Goal: Task Accomplishment & Management: Manage account settings

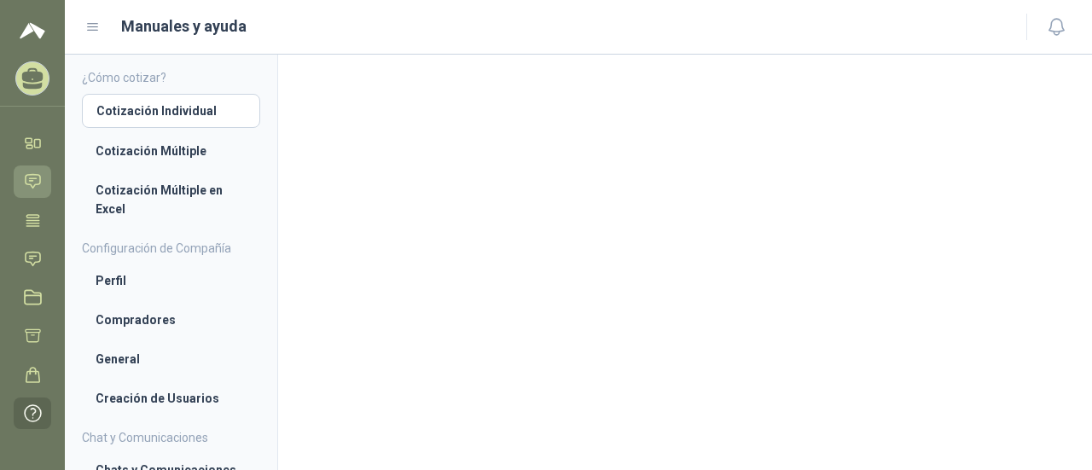
click at [20, 180] on link "Chat" at bounding box center [33, 181] width 38 height 32
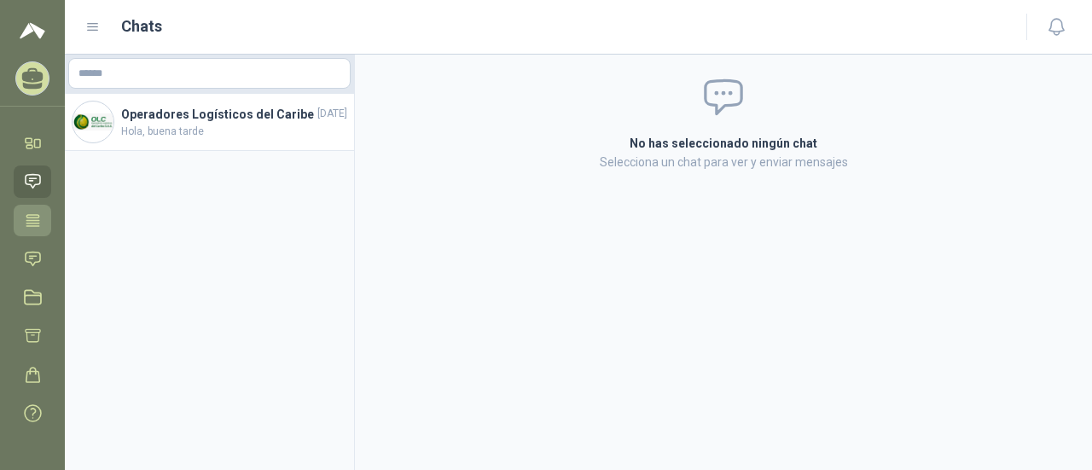
click at [34, 221] on icon at bounding box center [33, 221] width 18 height 18
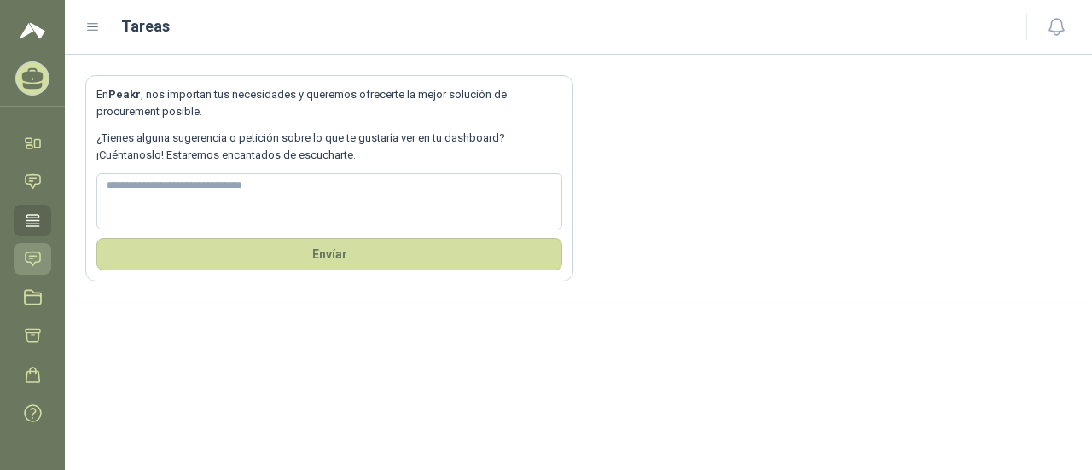
click at [34, 252] on icon at bounding box center [33, 259] width 18 height 18
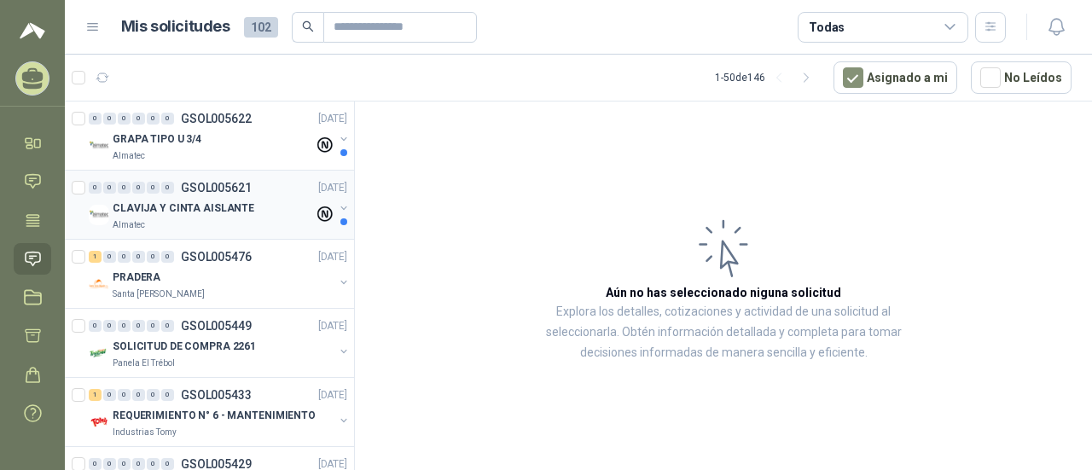
click at [249, 202] on div "CLAVIJA Y CINTA AISLANTE" at bounding box center [213, 208] width 201 height 20
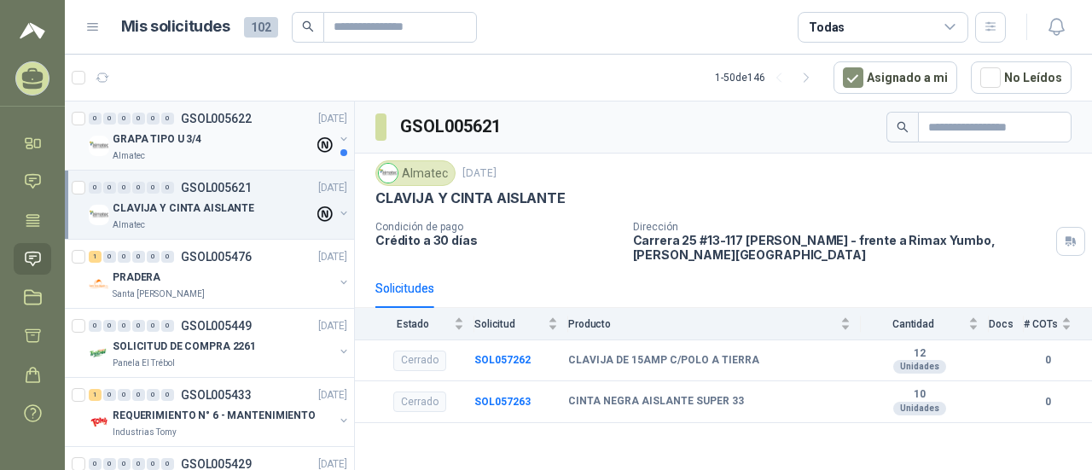
click at [161, 149] on div "Almatec" at bounding box center [213, 156] width 201 height 14
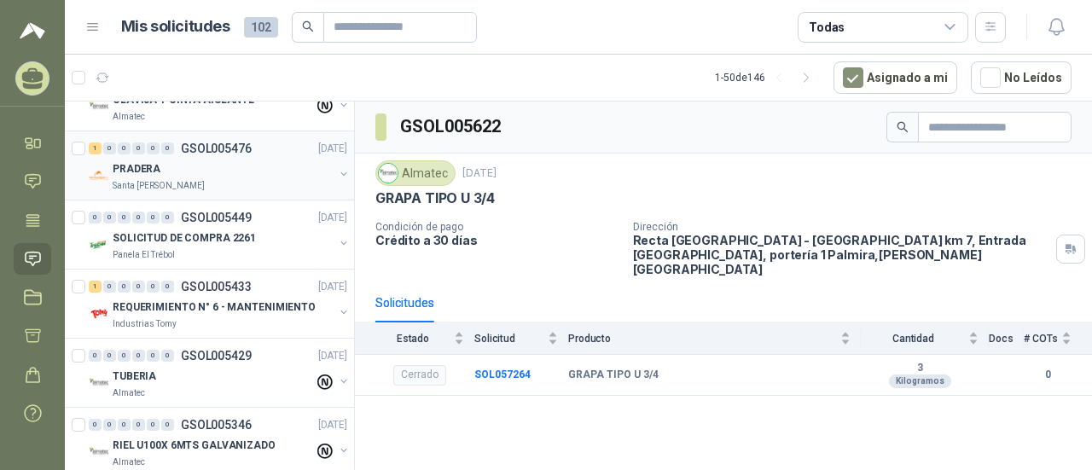
scroll to position [85, 0]
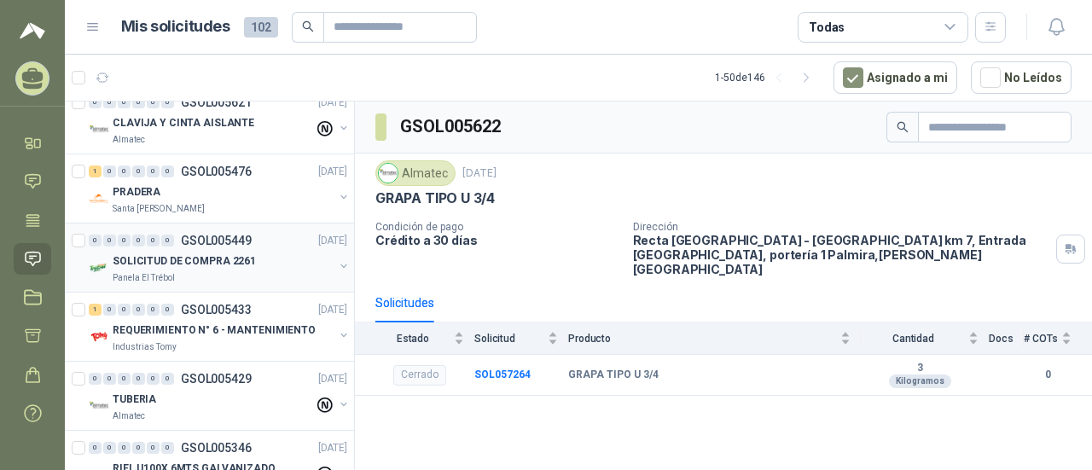
click at [264, 252] on div "SOLICITUD DE COMPRA 2261" at bounding box center [223, 261] width 221 height 20
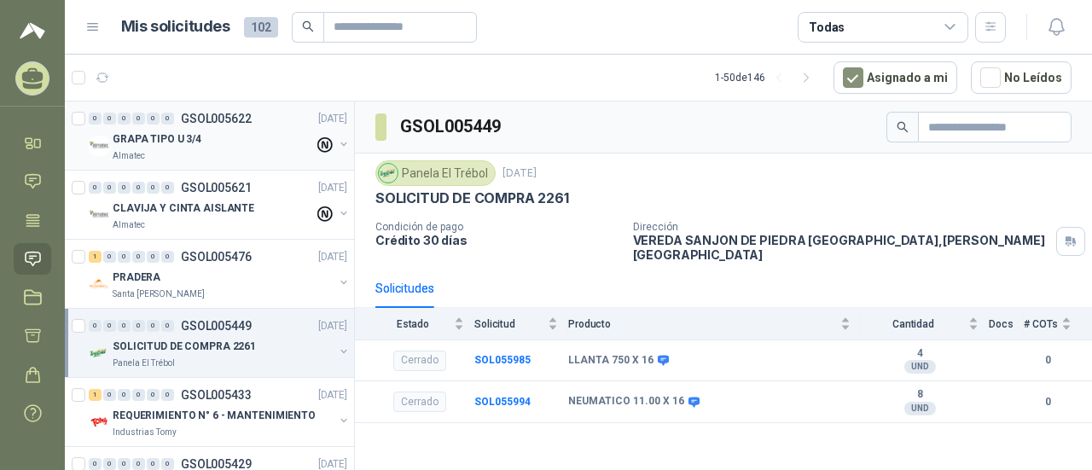
click at [229, 149] on div "Almatec" at bounding box center [213, 156] width 201 height 14
